Goal: Task Accomplishment & Management: Use online tool/utility

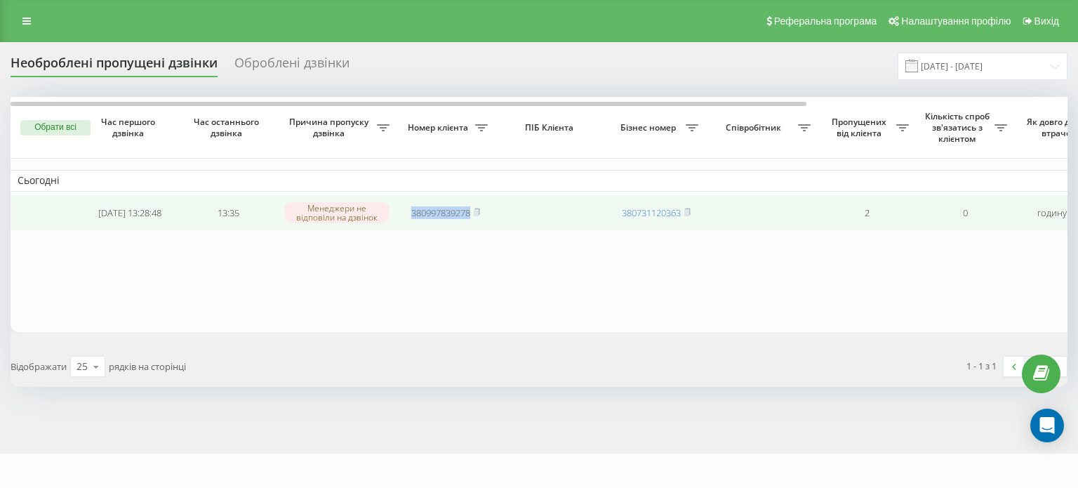
copy link "380997839278"
drag, startPoint x: 402, startPoint y: 209, endPoint x: 475, endPoint y: 216, distance: 72.7
click at [475, 216] on td "380997839278" at bounding box center [446, 212] width 98 height 37
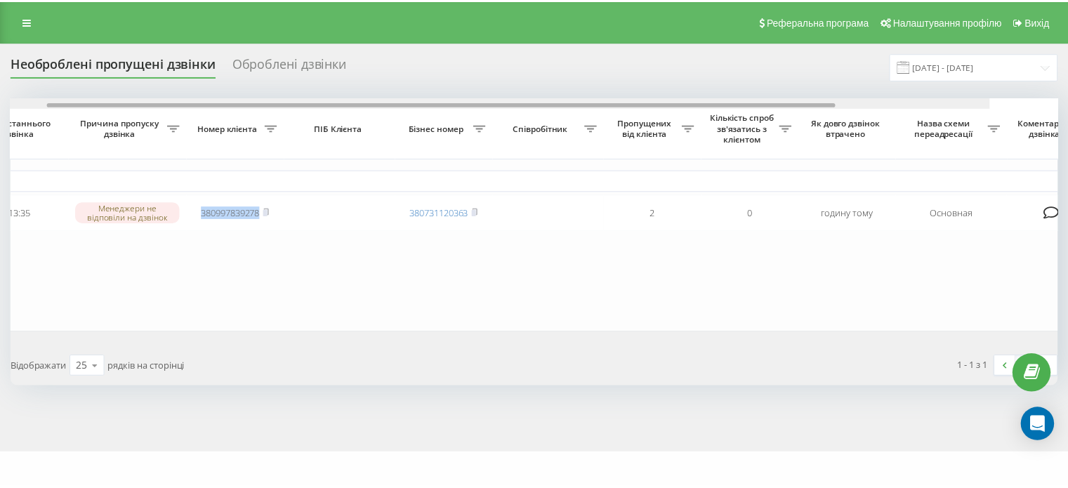
scroll to position [0, 346]
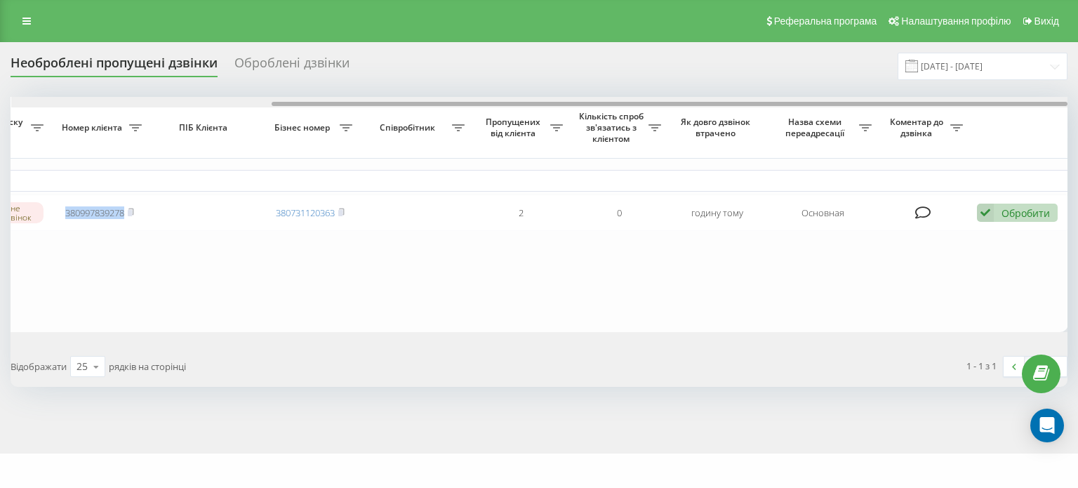
drag, startPoint x: 216, startPoint y: 103, endPoint x: 602, endPoint y: 173, distance: 391.8
click at [602, 173] on div "Обрати всі Час першого дзвінка Час останнього дзвінка Причина пропуску дзвінка …" at bounding box center [539, 214] width 1057 height 235
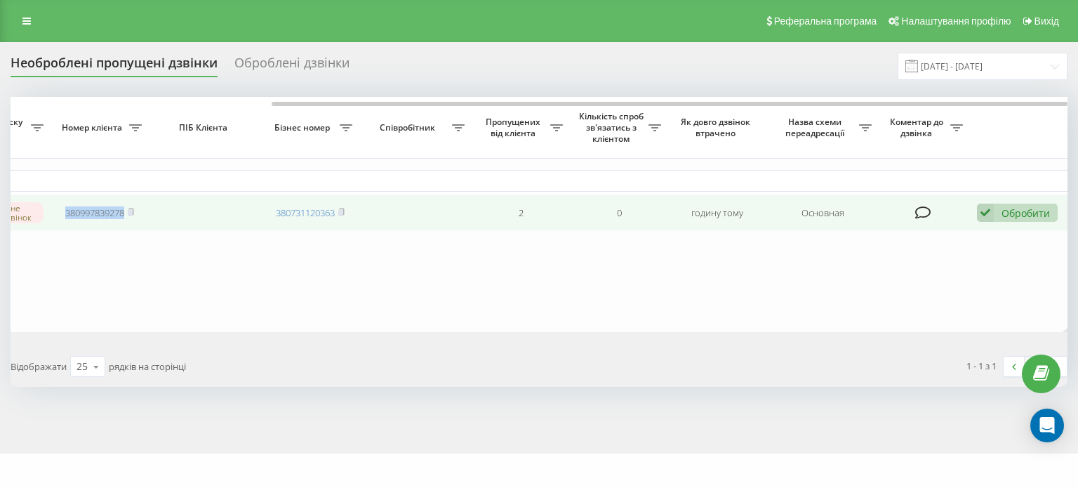
click at [982, 213] on icon at bounding box center [985, 213] width 17 height 19
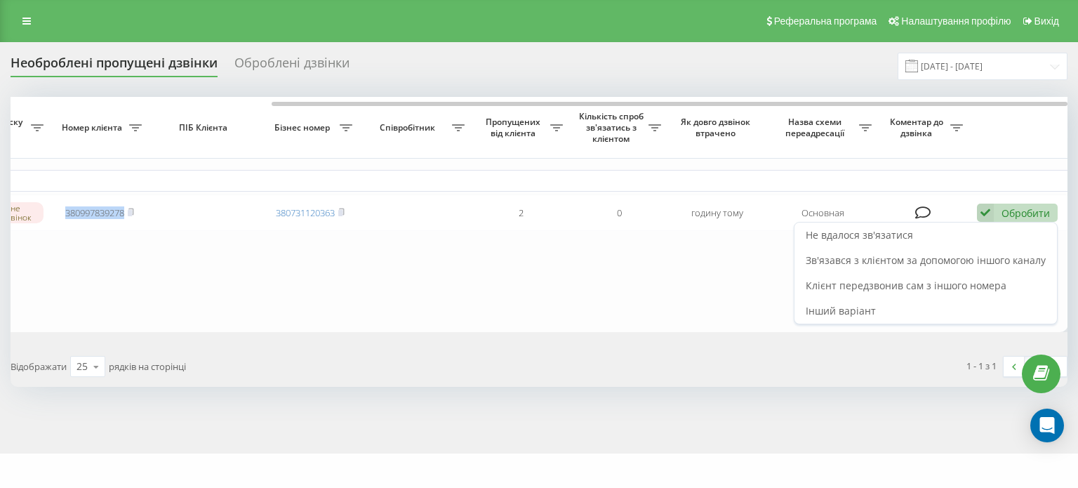
click at [911, 256] on span "Зв'язався з клієнтом за допомогою іншого каналу" at bounding box center [926, 259] width 240 height 13
